Goal: Information Seeking & Learning: Learn about a topic

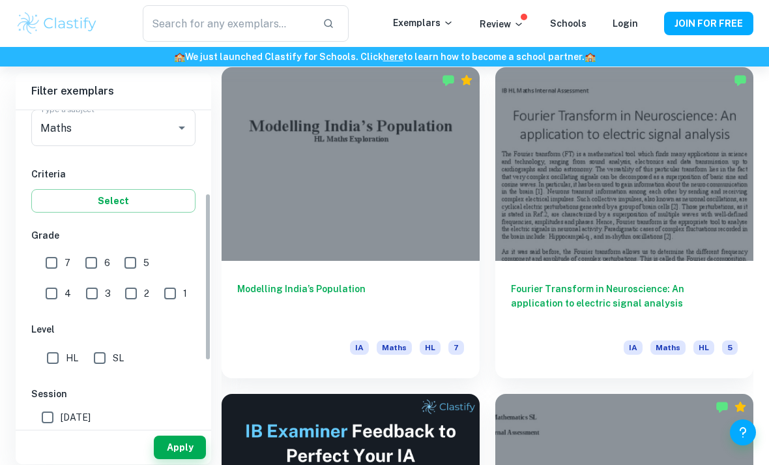
scroll to position [175, 0]
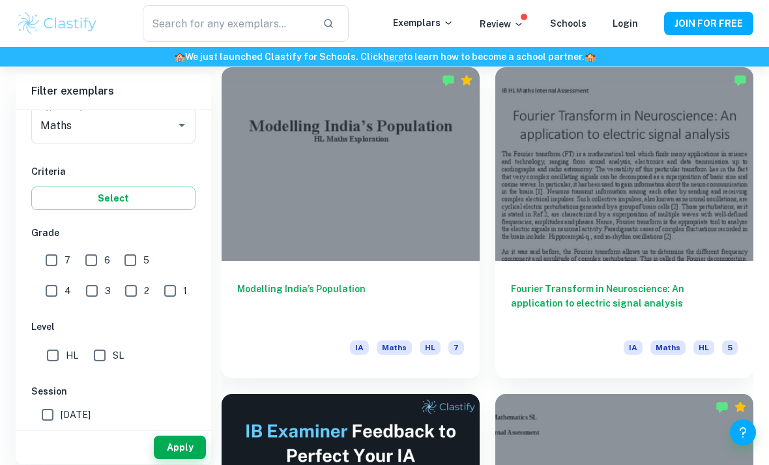
click at [104, 351] on input "SL" at bounding box center [100, 355] width 26 height 26
checkbox input "true"
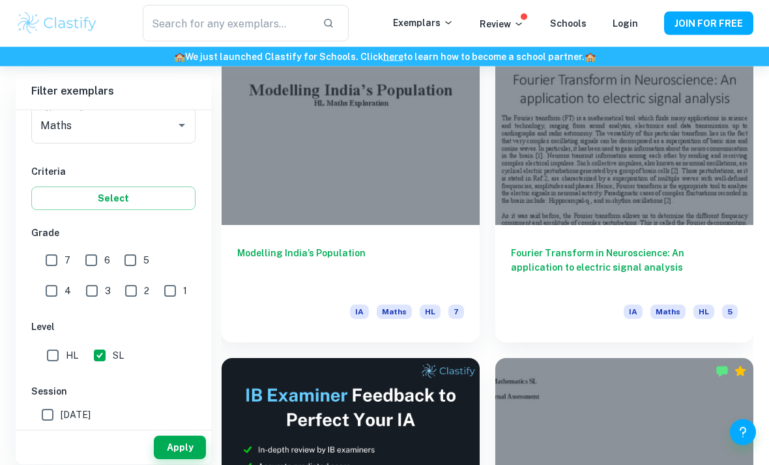
scroll to position [425, 0]
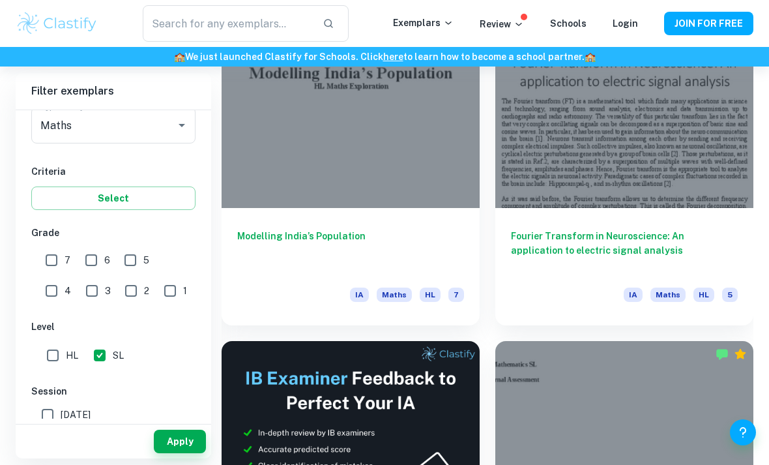
click at [181, 453] on button "Apply" at bounding box center [180, 440] width 52 height 23
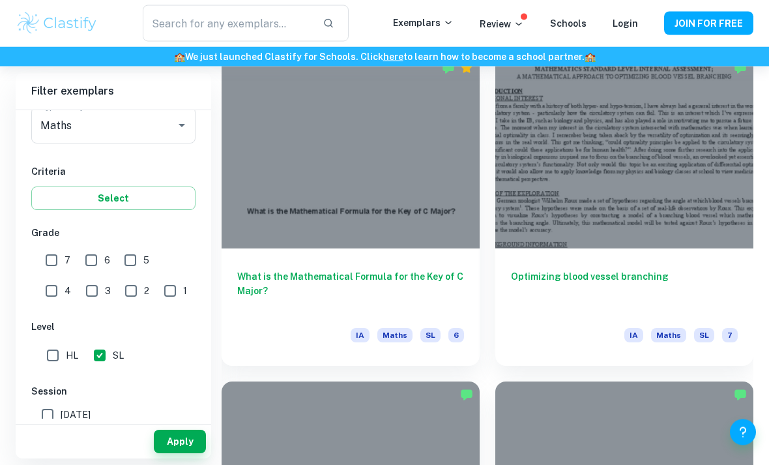
scroll to position [2344, 0]
click at [646, 138] on div at bounding box center [624, 151] width 258 height 194
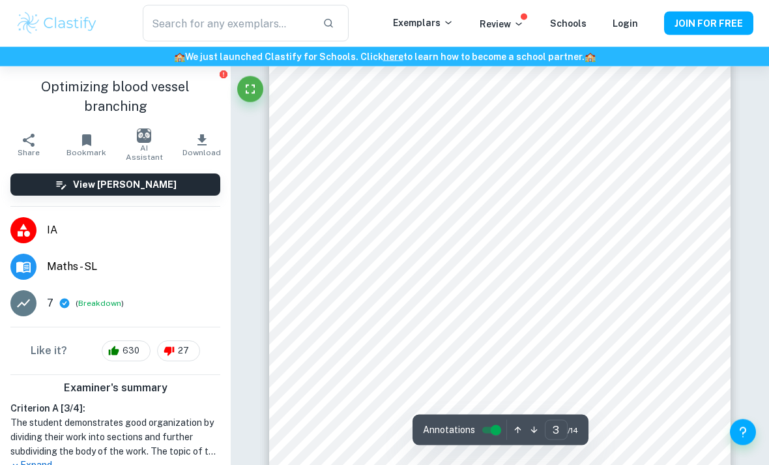
scroll to position [1679, 0]
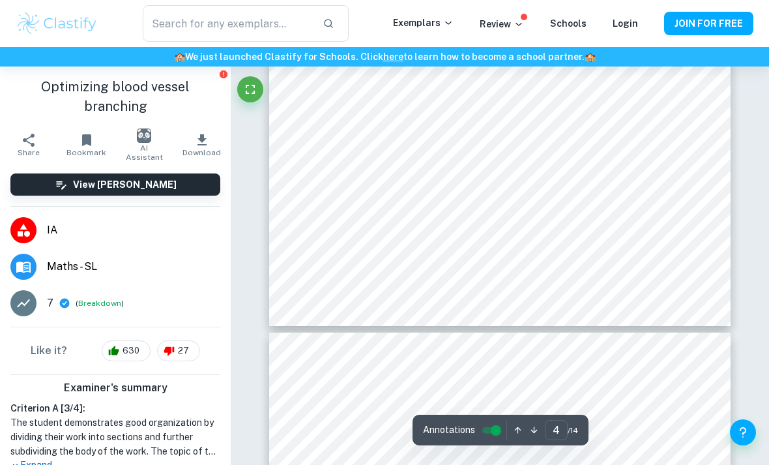
type input "5"
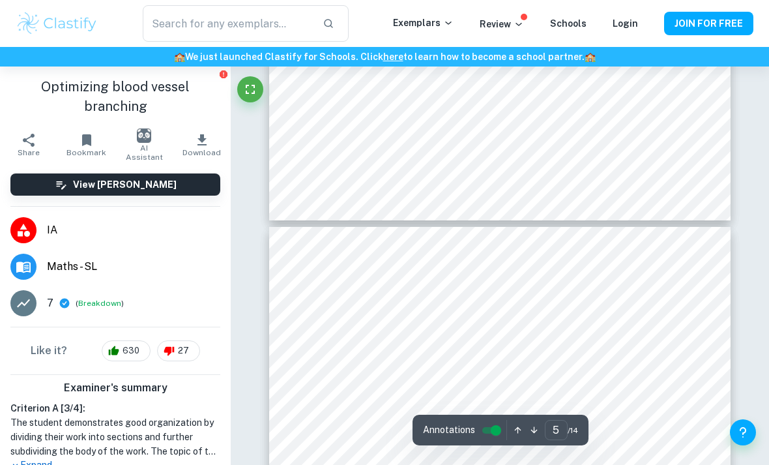
scroll to position [2638, 0]
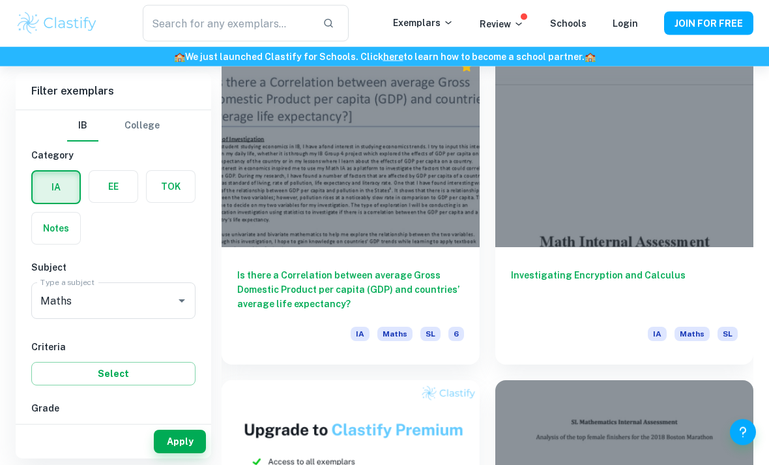
scroll to position [6263, 0]
click at [423, 239] on div at bounding box center [351, 150] width 258 height 194
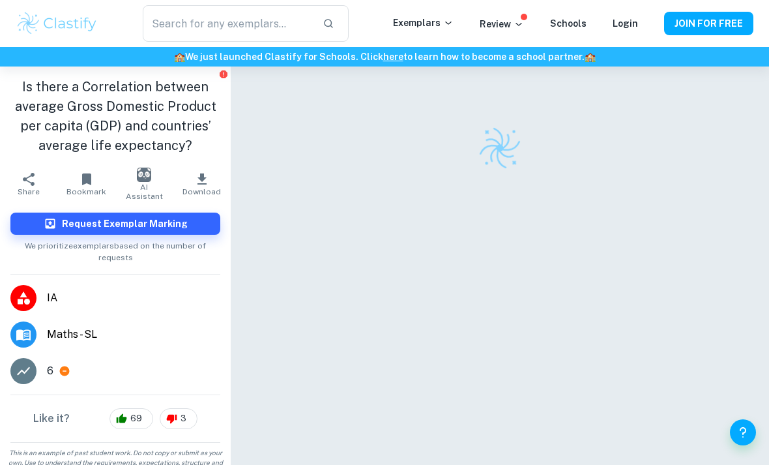
scroll to position [36, 0]
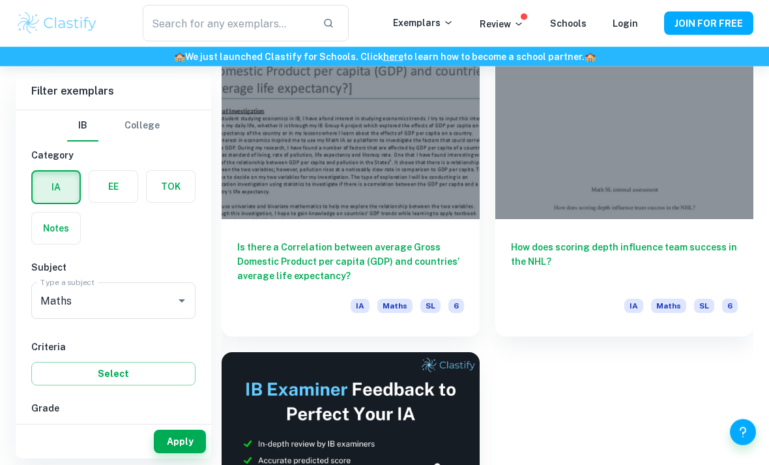
scroll to position [8249, 0]
click at [437, 267] on h6 "Is there a Correlation between average Gross Domestic Product per capita (GDP) …" at bounding box center [350, 261] width 227 height 43
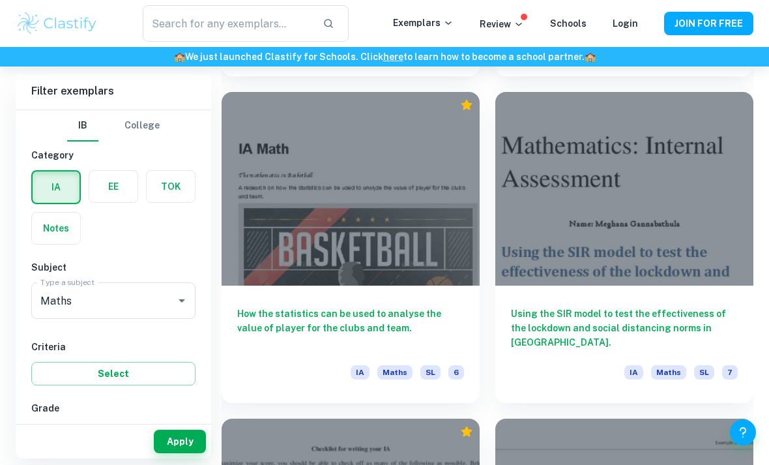
scroll to position [7200, 0]
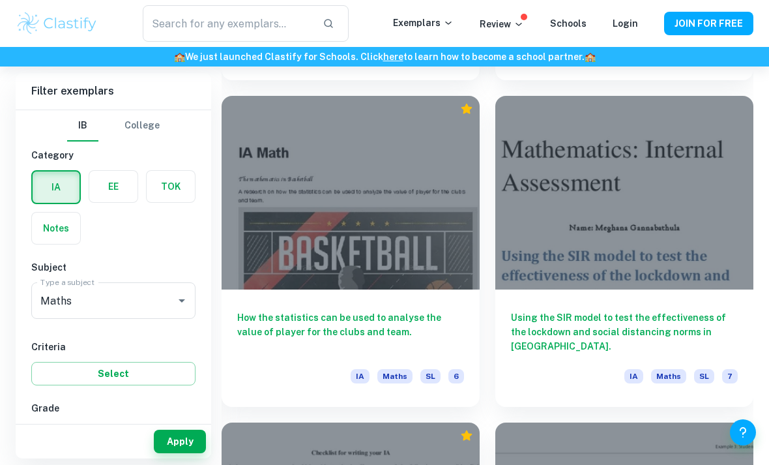
click at [423, 149] on div at bounding box center [351, 193] width 258 height 194
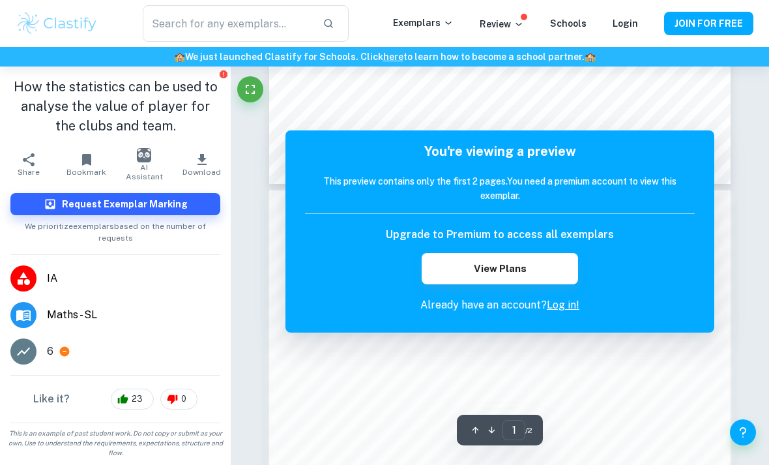
scroll to position [550, 0]
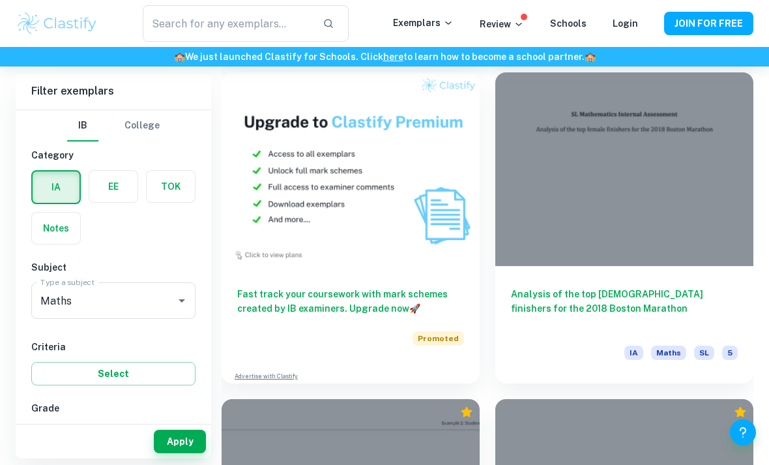
scroll to position [6513, 0]
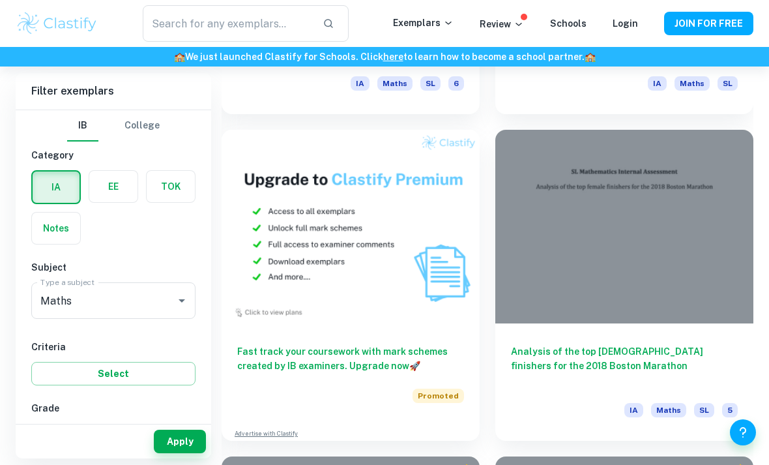
click at [534, 195] on div at bounding box center [624, 227] width 258 height 194
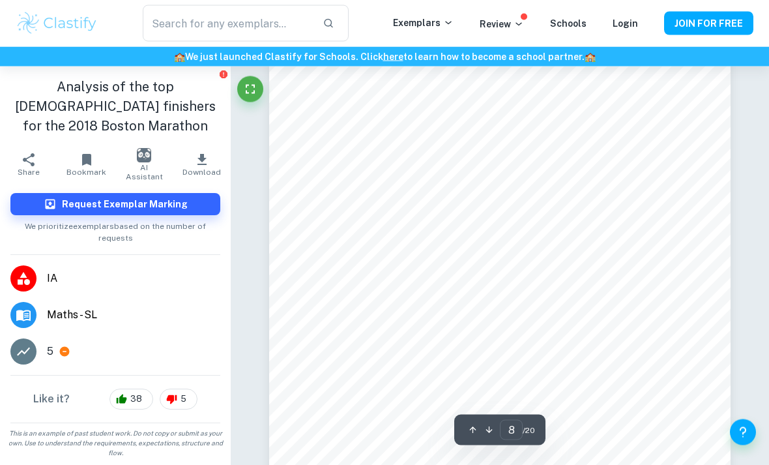
scroll to position [4583, 0]
type input "17"
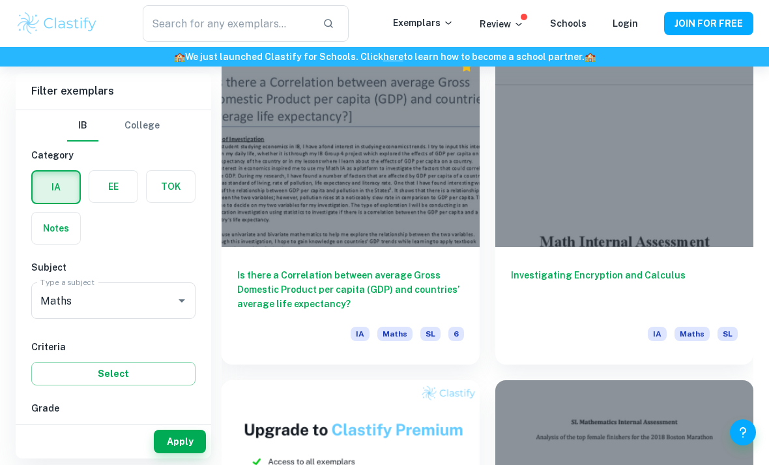
scroll to position [6262, 0]
